Goal: Transaction & Acquisition: Book appointment/travel/reservation

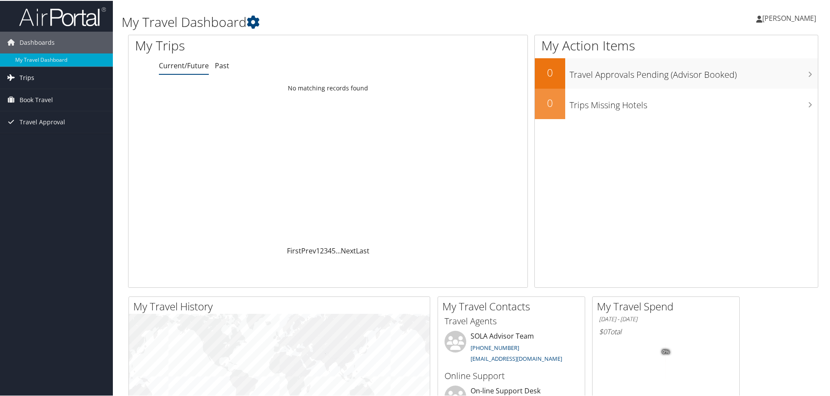
click at [59, 76] on link "Trips" at bounding box center [56, 77] width 113 height 22
click at [53, 142] on span "Book Travel" at bounding box center [36, 138] width 33 height 22
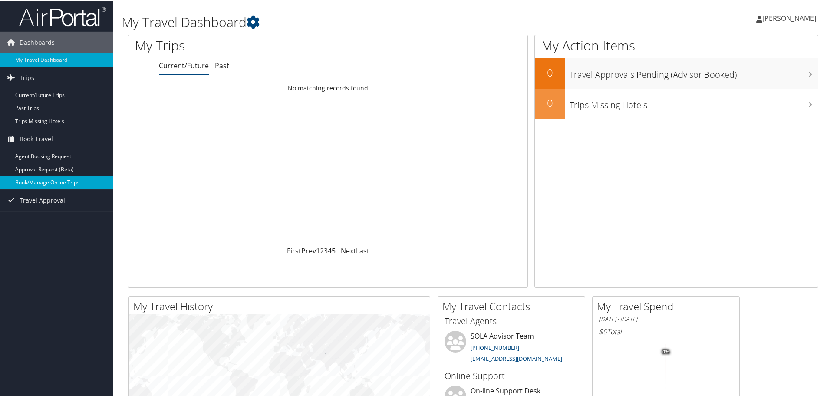
click at [63, 179] on link "Book/Manage Online Trips" at bounding box center [56, 181] width 113 height 13
